Goal: Transaction & Acquisition: Purchase product/service

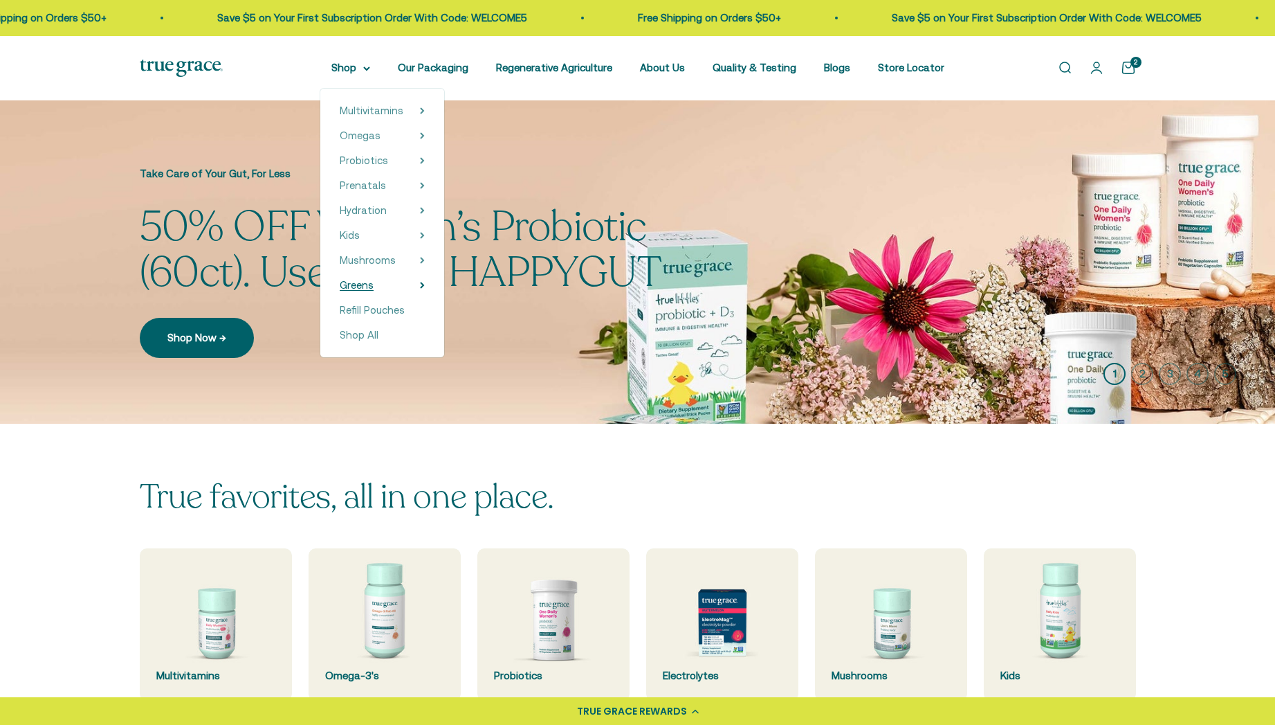
click at [373, 286] on span "Greens" at bounding box center [357, 285] width 34 height 12
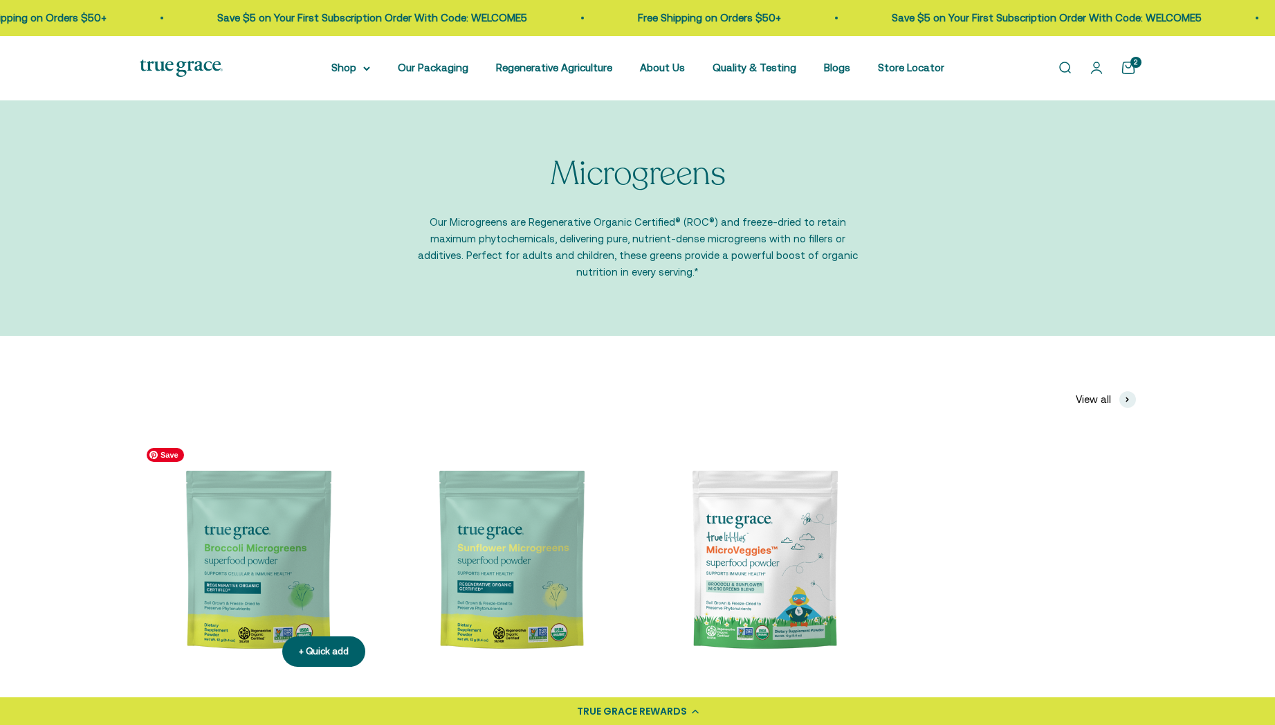
click at [282, 552] on img at bounding box center [258, 559] width 237 height 237
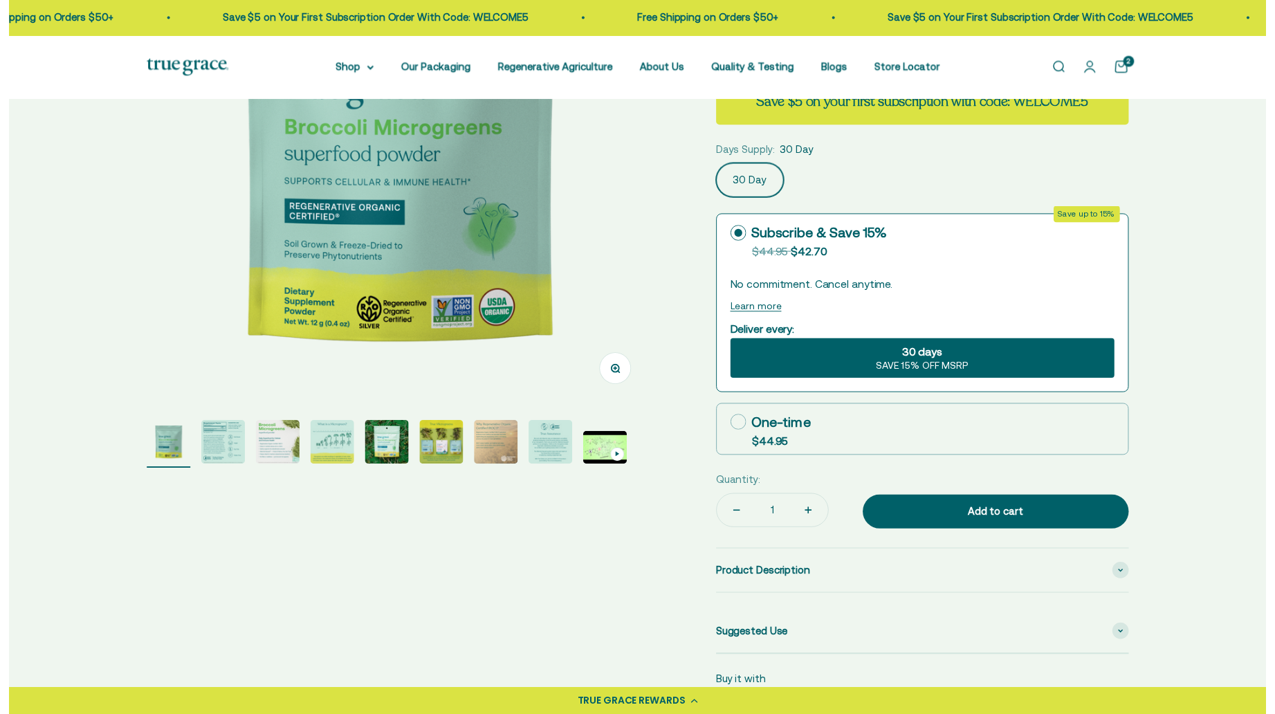
scroll to position [287, 0]
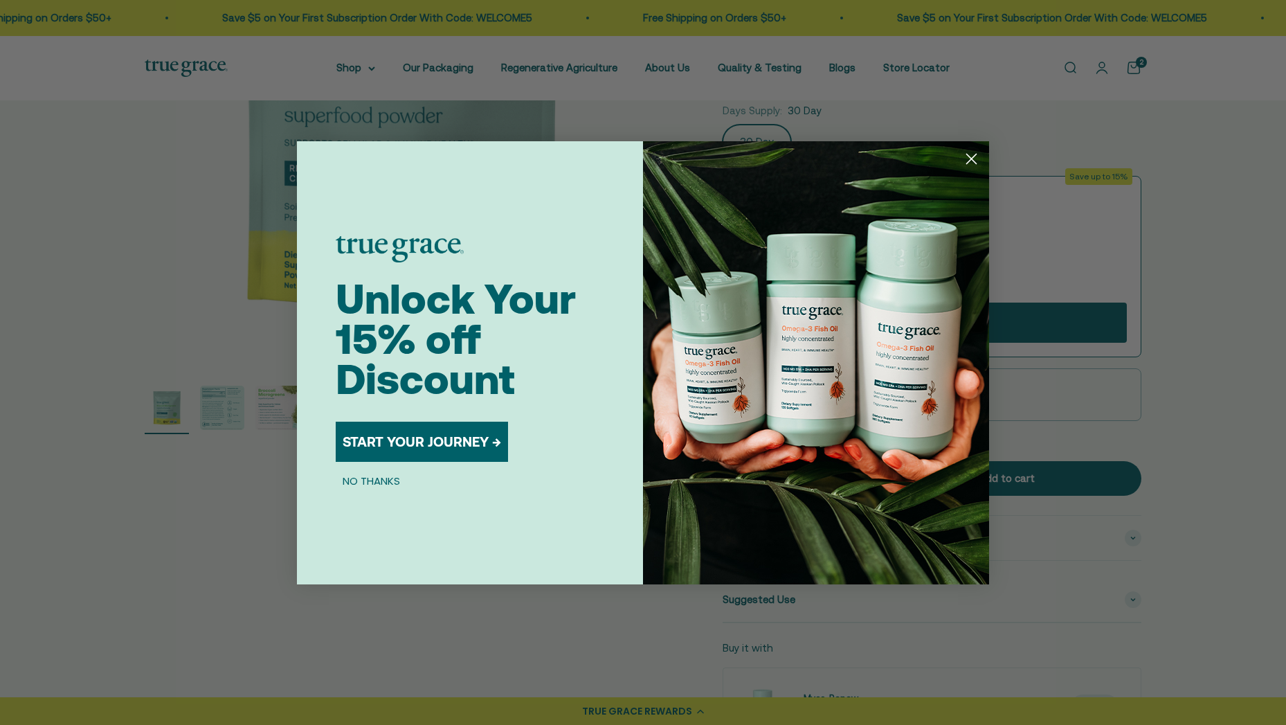
click at [970, 163] on circle "Close dialog" at bounding box center [971, 158] width 23 height 23
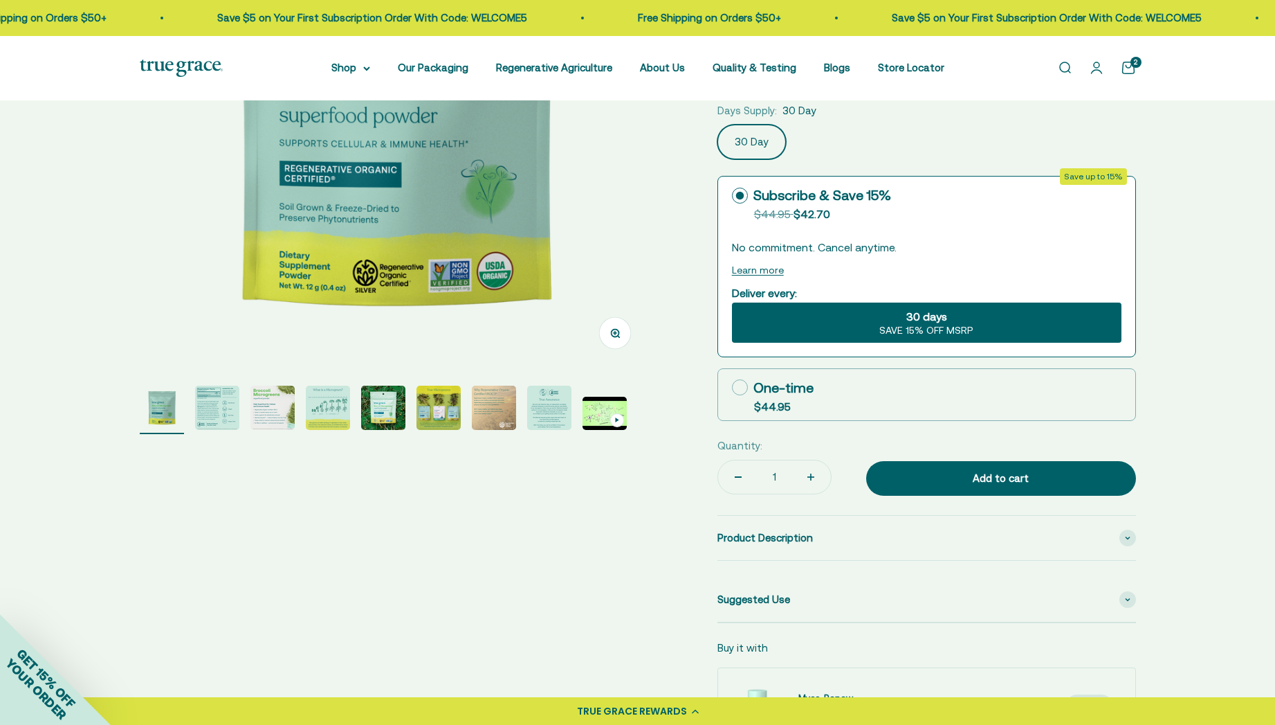
click at [734, 385] on icon at bounding box center [740, 387] width 16 height 16
click at [732, 387] on input "One-time $44.95" at bounding box center [731, 387] width 1 height 1
radio input "true"
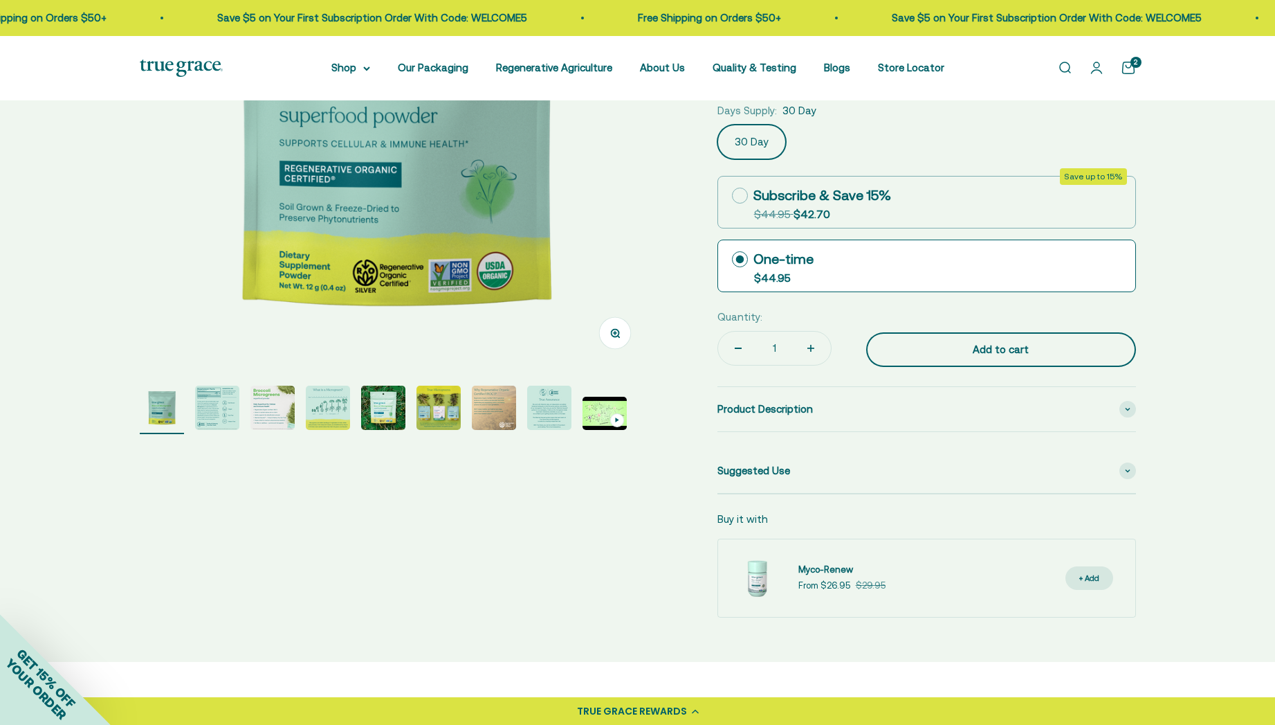
click at [1032, 354] on div "Add to cart" at bounding box center [1001, 349] width 215 height 17
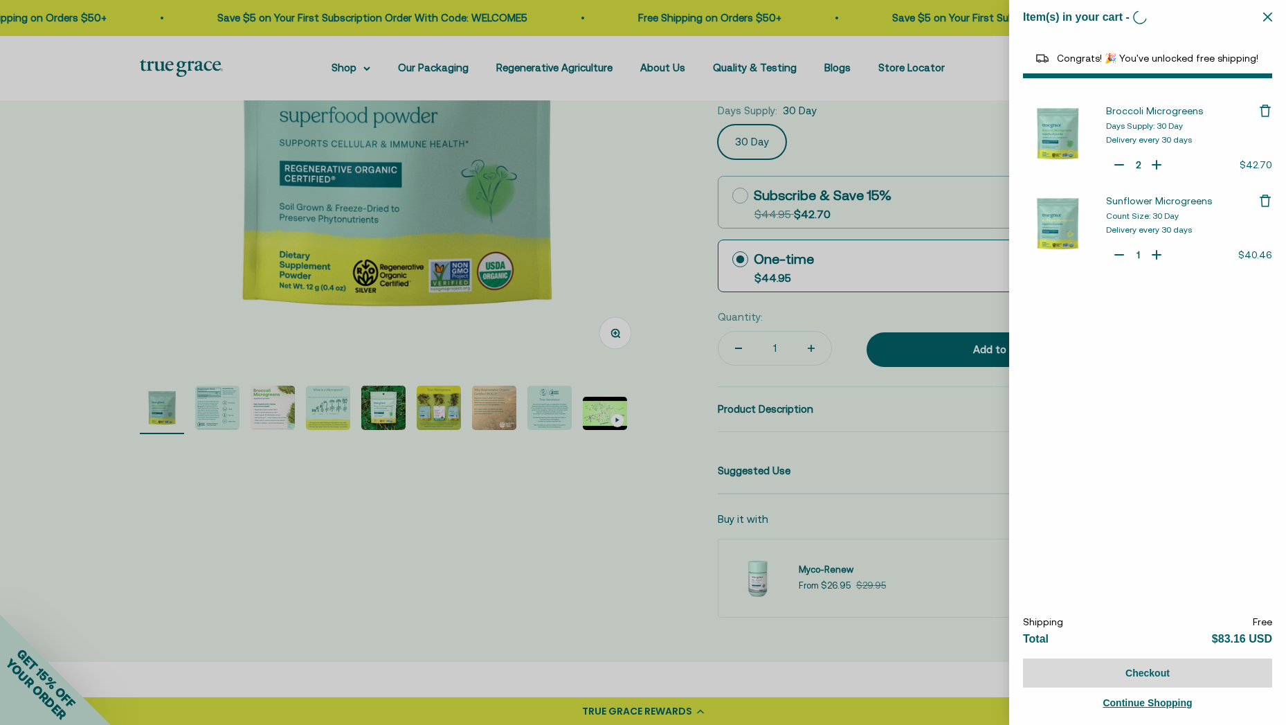
type input "1"
select select "42422671343830"
select select "42422728065238"
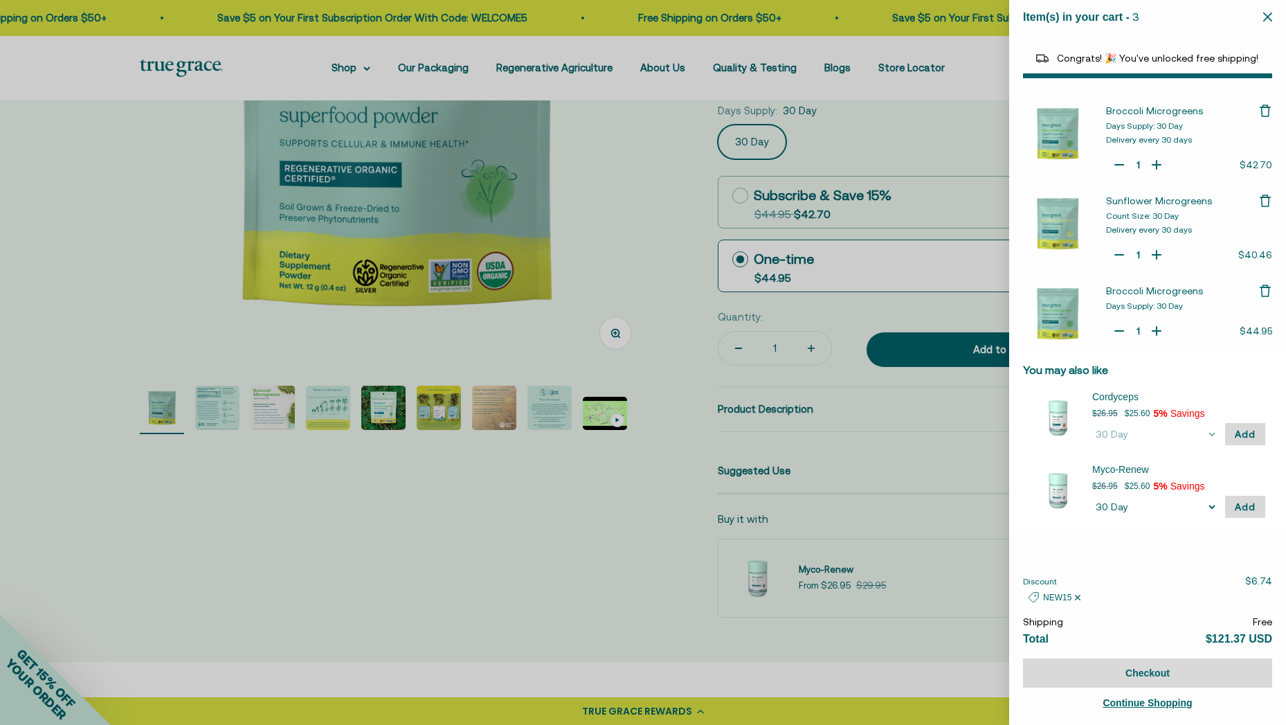
click at [1264, 110] on icon "Remove Broccoli Microgreens" at bounding box center [1265, 111] width 14 height 14
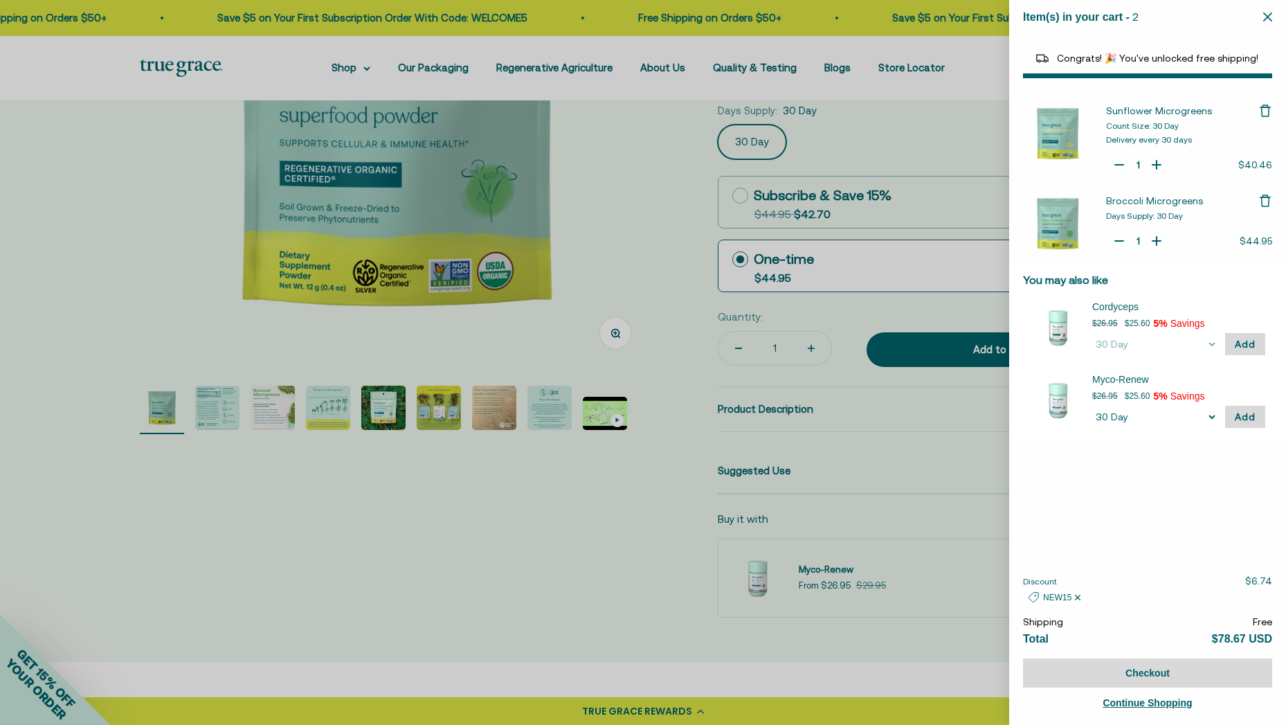
click at [1261, 110] on icon "Remove Sunflower Microgreens" at bounding box center [1265, 111] width 14 height 14
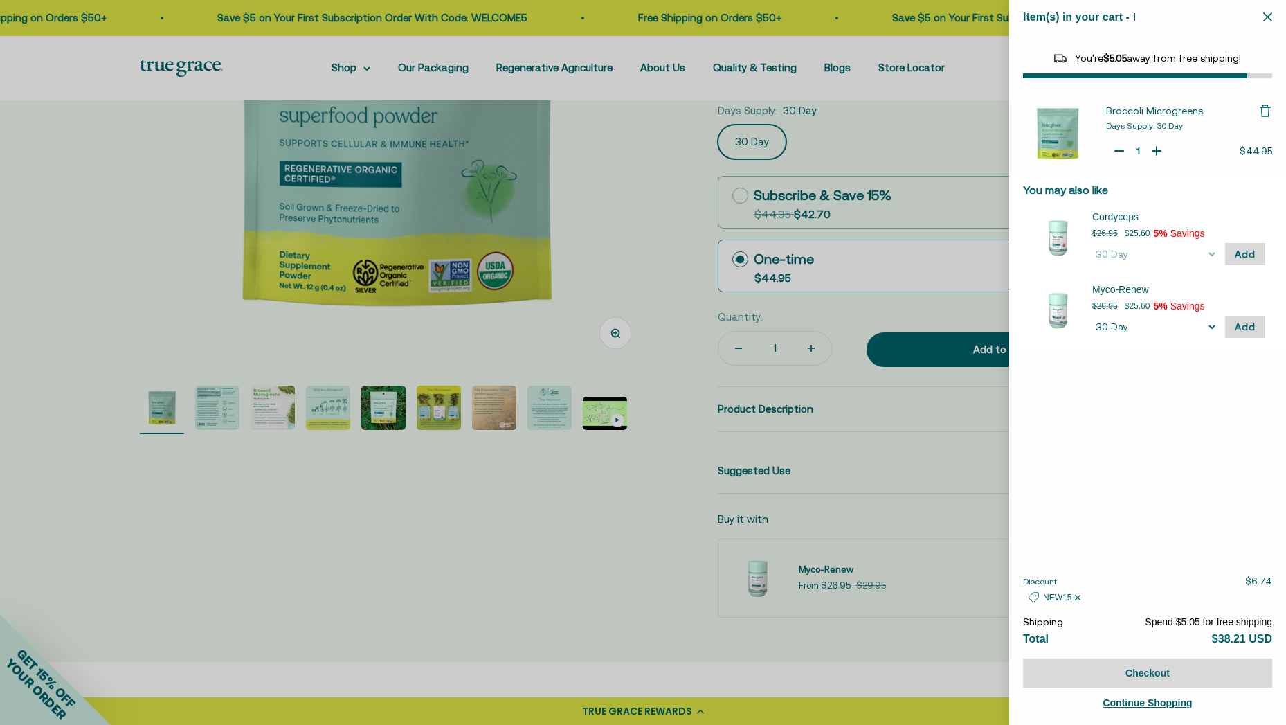
select select "46081071743190"
select select "42422671343830"
click at [1116, 216] on span "Sunflower Microgreens" at bounding box center [1170, 217] width 156 height 14
click at [81, 91] on div at bounding box center [643, 362] width 1286 height 725
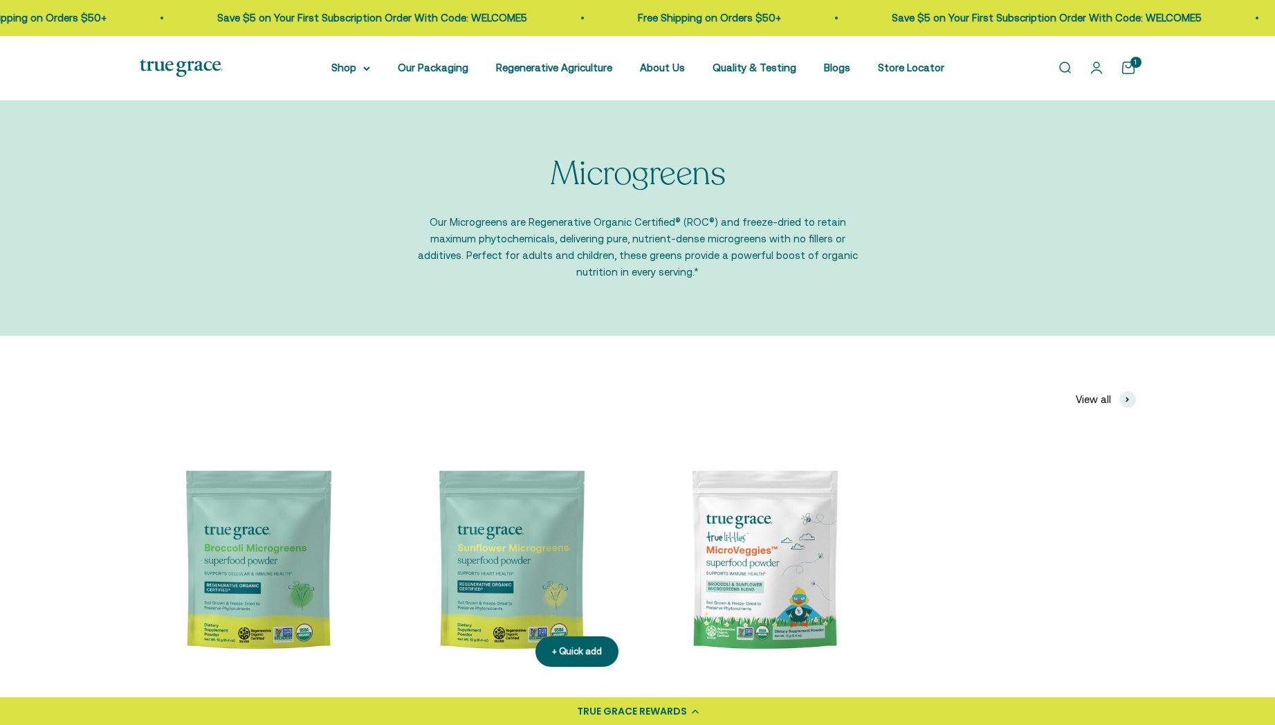
click at [540, 554] on img at bounding box center [511, 559] width 237 height 237
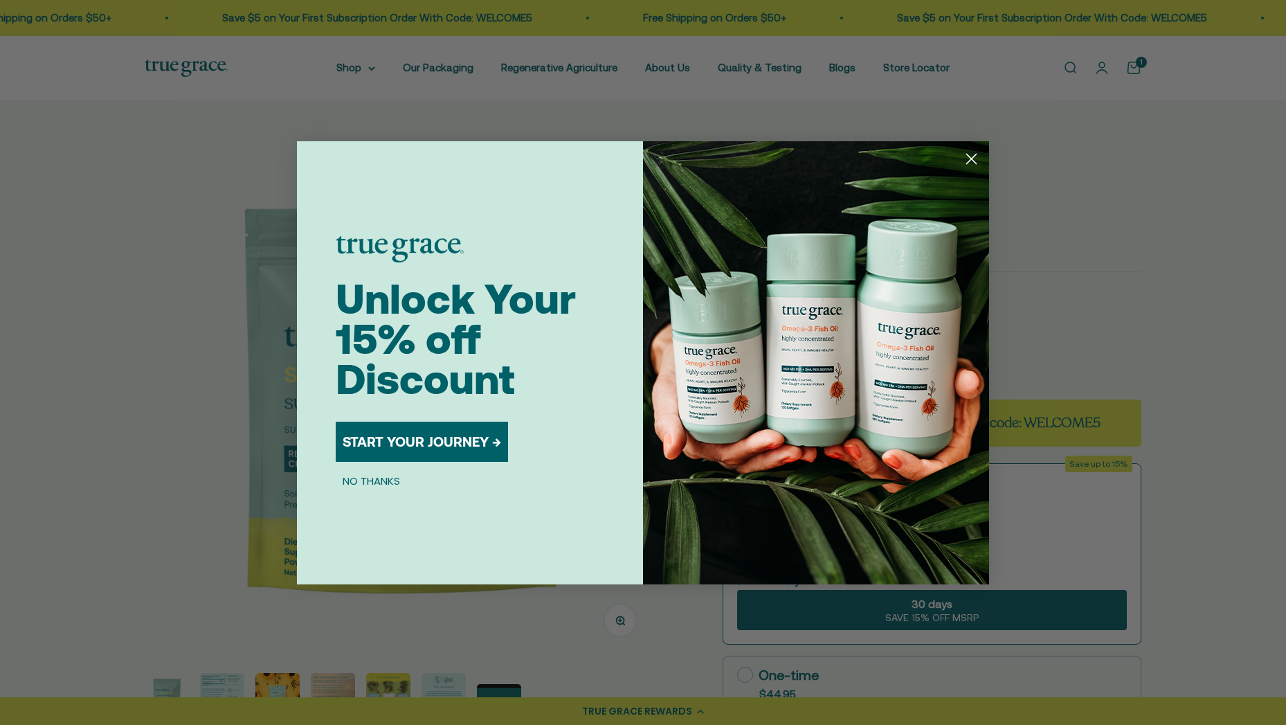
click at [972, 158] on icon "Close dialog" at bounding box center [972, 159] width 10 height 10
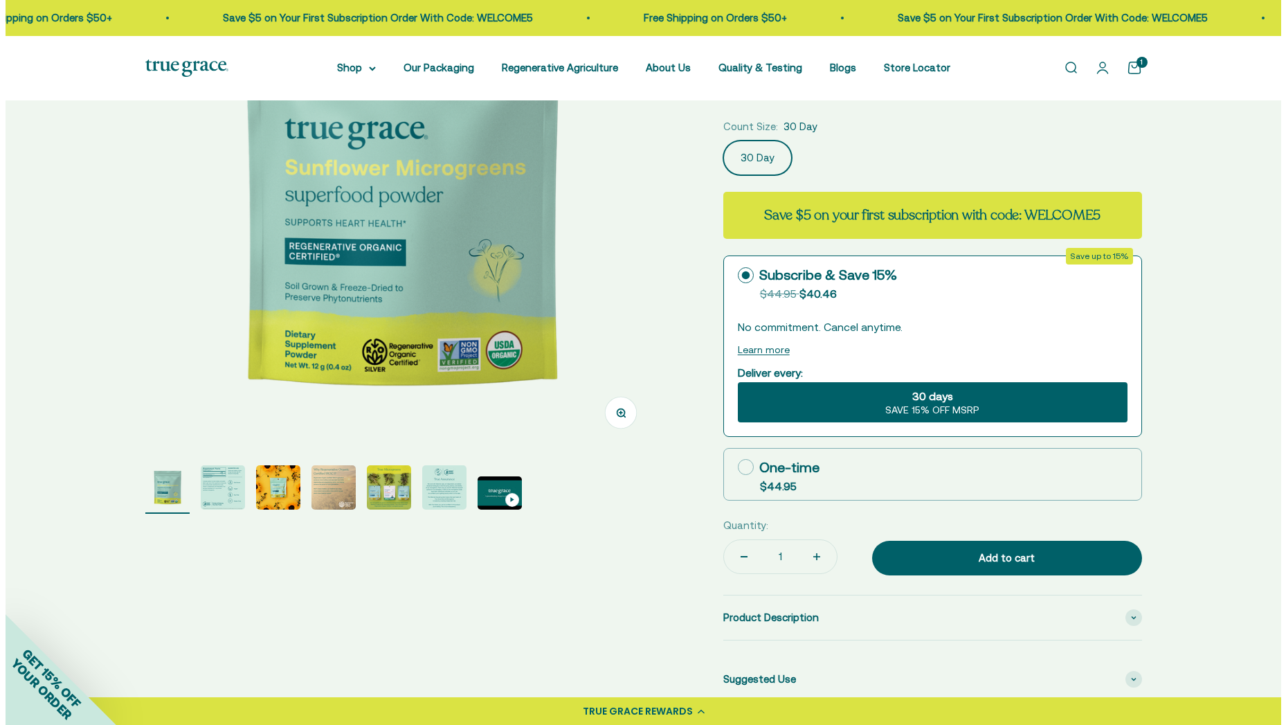
scroll to position [408, 0]
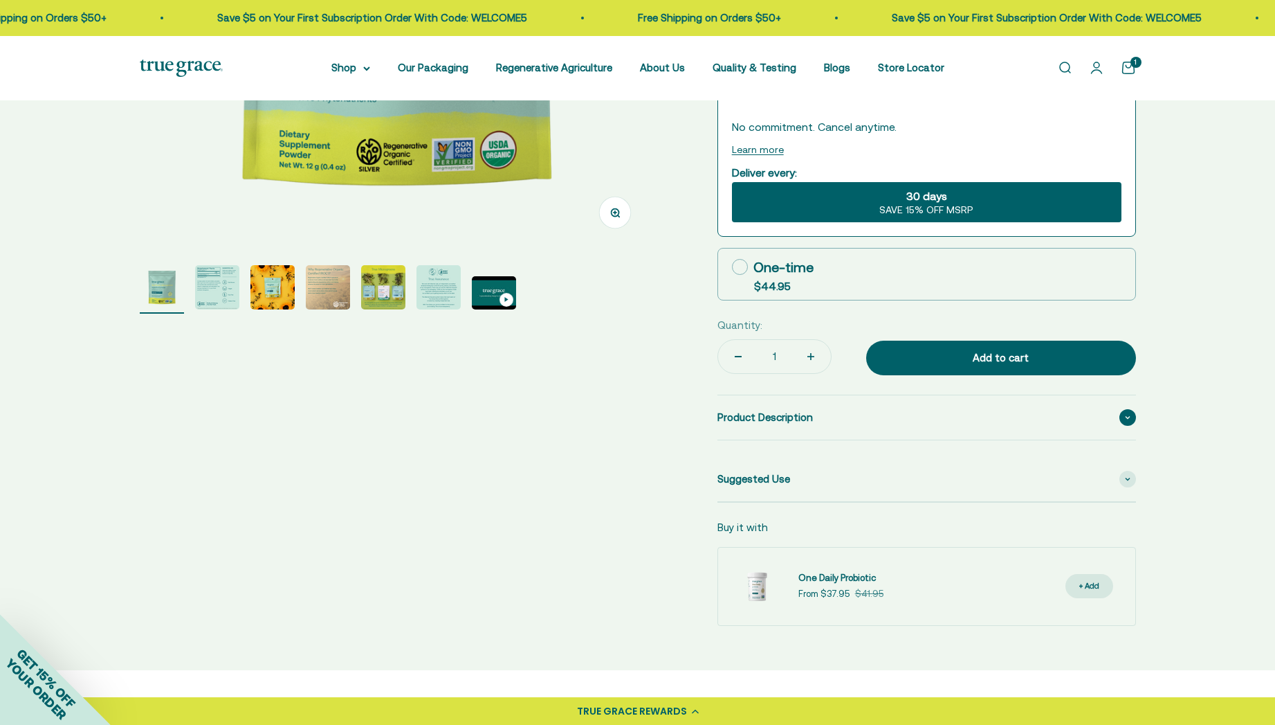
click at [737, 268] on icon at bounding box center [740, 267] width 16 height 16
click at [732, 267] on input "One-time $44.95" at bounding box center [731, 266] width 1 height 1
radio input "true"
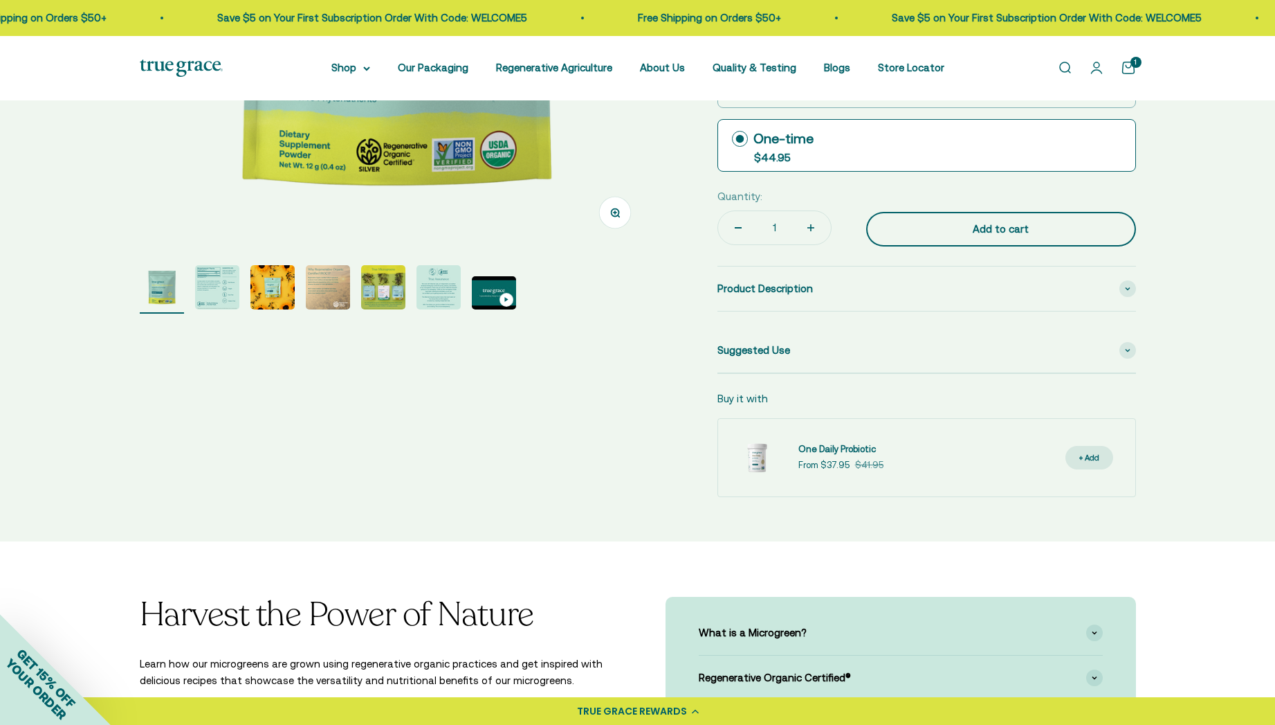
click at [1004, 235] on div "Add to cart" at bounding box center [1001, 229] width 215 height 17
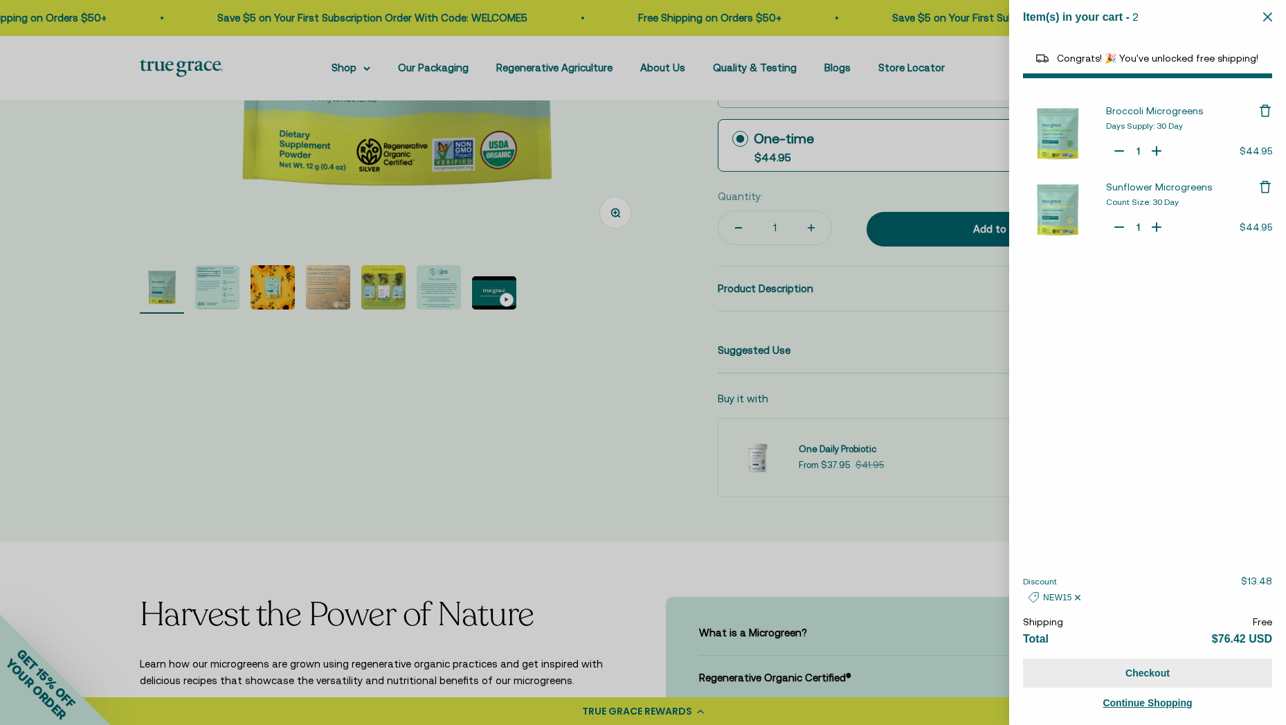
select select "42422671343830"
select select "42422728065238"
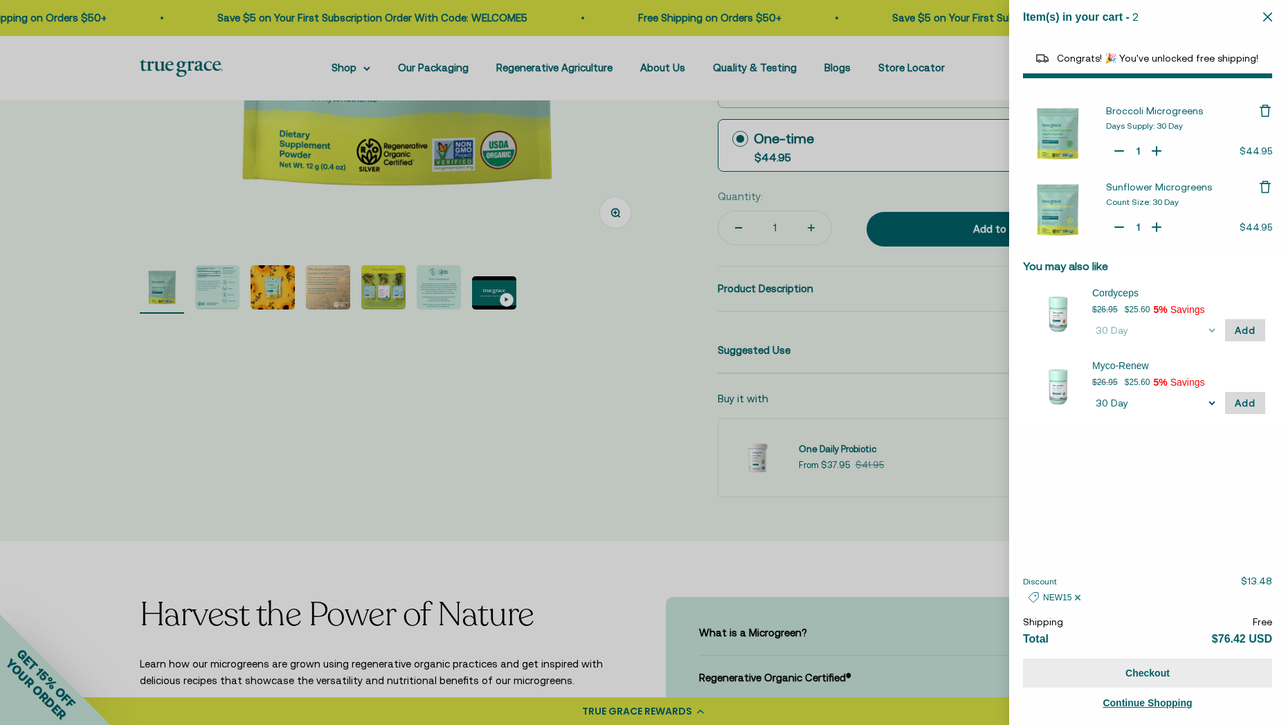
click at [1198, 672] on button "Checkout" at bounding box center [1147, 672] width 249 height 29
